Goal: Task Accomplishment & Management: Complete application form

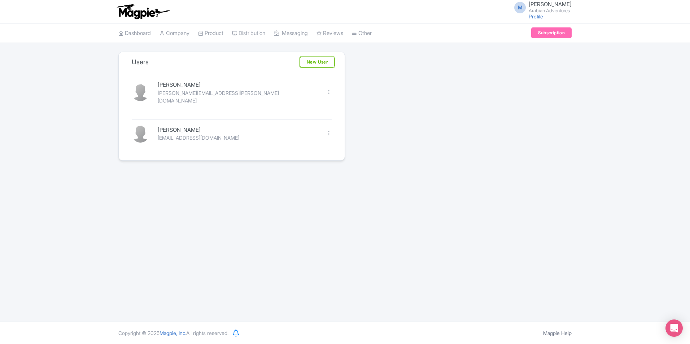
drag, startPoint x: 0, startPoint y: 0, endPoint x: 307, endPoint y: 64, distance: 313.6
click at [307, 64] on link "New User" at bounding box center [317, 62] width 35 height 11
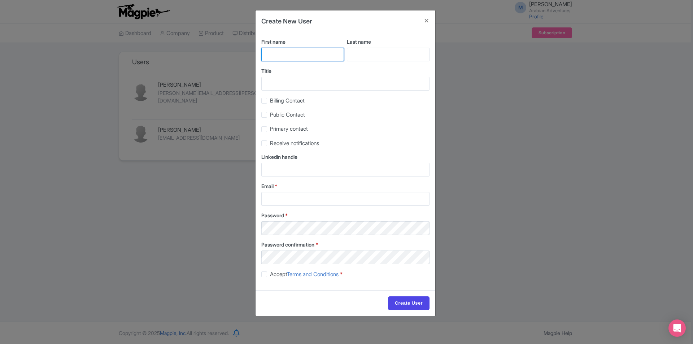
click at [293, 54] on input "First name" at bounding box center [302, 55] width 83 height 14
type input "[PERSON_NAME]"
click at [367, 61] on input "Last name" at bounding box center [388, 55] width 83 height 14
type input "Coatesworth"
click at [286, 199] on input "Email *" at bounding box center [345, 199] width 168 height 14
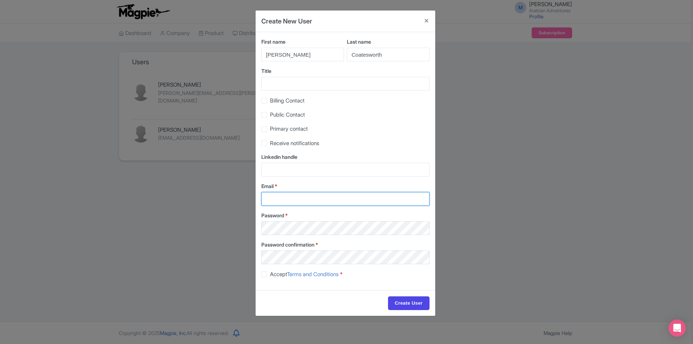
paste input "[PERSON_NAME][EMAIL_ADDRESS][DOMAIN_NAME]"
type input "[PERSON_NAME][EMAIL_ADDRESS][DOMAIN_NAME]"
click at [270, 274] on label "Accept Terms and Conditions *" at bounding box center [306, 274] width 73 height 8
click at [270, 274] on input "Accept Terms and Conditions *" at bounding box center [272, 272] width 5 height 5
checkbox input "true"
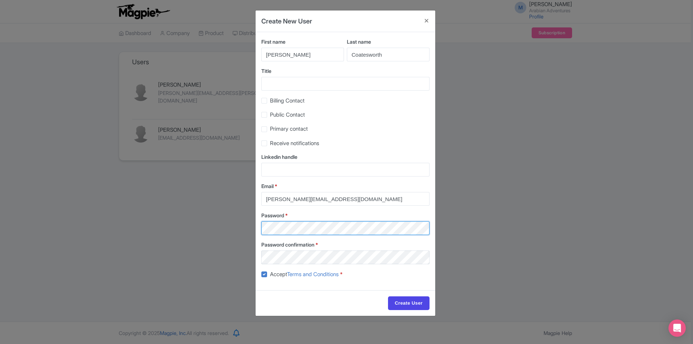
click at [311, 236] on div "First name [PERSON_NAME] name [PERSON_NAME] Title Billing Contact Public Contac…" at bounding box center [345, 161] width 180 height 258
click at [414, 301] on input "Create User" at bounding box center [408, 303] width 41 height 14
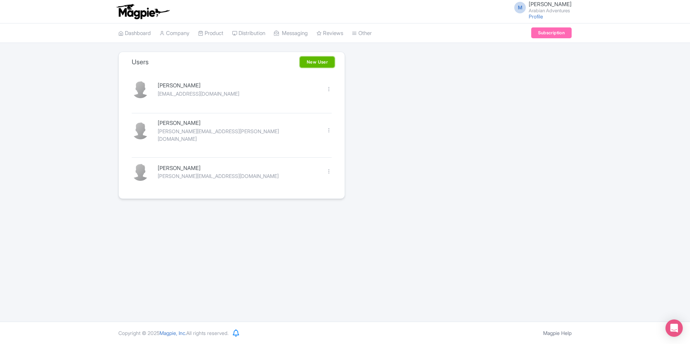
click at [321, 65] on link "New User" at bounding box center [317, 62] width 35 height 11
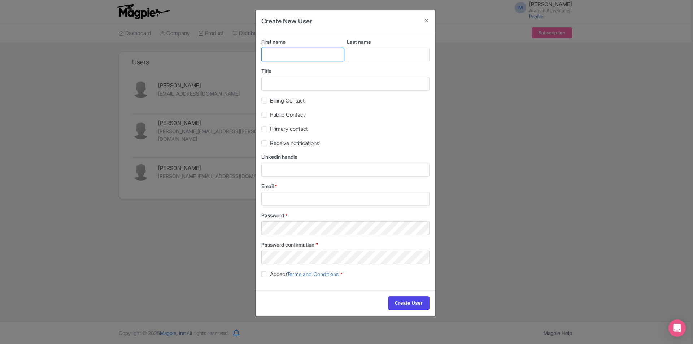
click at [295, 58] on input "First name" at bounding box center [302, 55] width 83 height 14
type input "Hazal"
type input "Ozsahin"
click at [294, 196] on input "Email *" at bounding box center [345, 199] width 168 height 14
paste input "[EMAIL_ADDRESS][DOMAIN_NAME]"
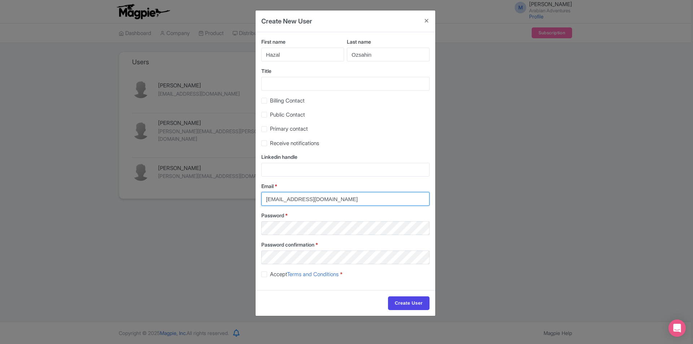
type input "[EMAIL_ADDRESS][DOMAIN_NAME]"
click at [279, 274] on span "Accept Terms and Conditions" at bounding box center [304, 274] width 69 height 7
click at [275, 274] on input "Accept Terms and Conditions *" at bounding box center [272, 272] width 5 height 5
checkbox input "true"
click at [418, 295] on div "Create User" at bounding box center [345, 303] width 180 height 26
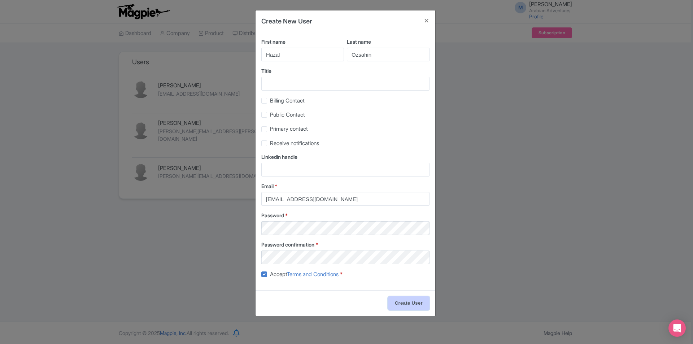
click at [418, 303] on input "Create User" at bounding box center [408, 303] width 41 height 14
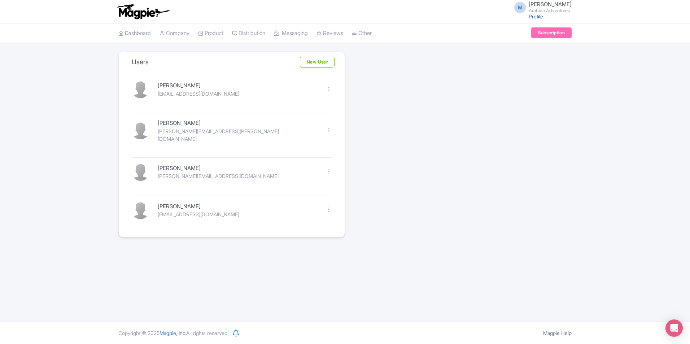
click at [532, 14] on link "Profile" at bounding box center [536, 16] width 14 height 6
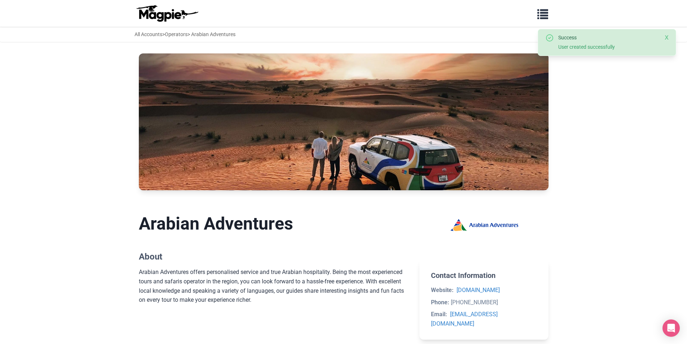
click at [667, 37] on button "Close" at bounding box center [667, 38] width 4 height 9
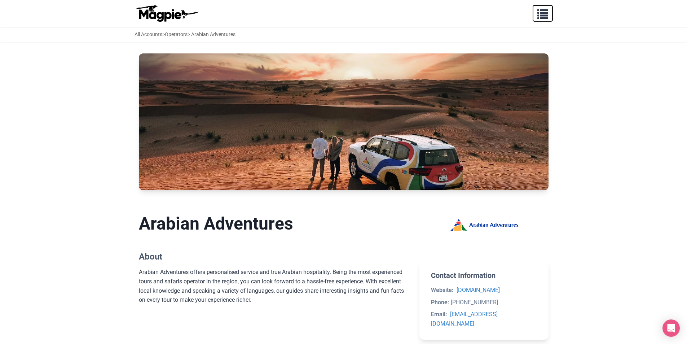
click at [540, 13] on span "button" at bounding box center [543, 12] width 11 height 11
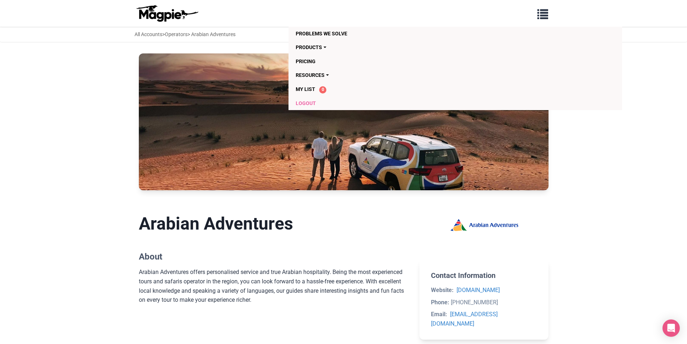
click at [307, 102] on link "Logout" at bounding box center [414, 103] width 236 height 14
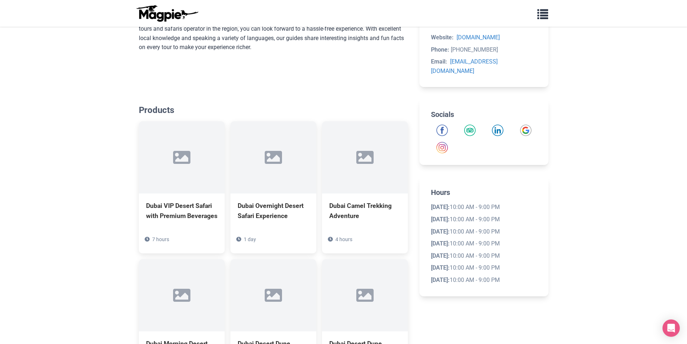
scroll to position [289, 0]
